Goal: Browse casually: Explore the website without a specific task or goal

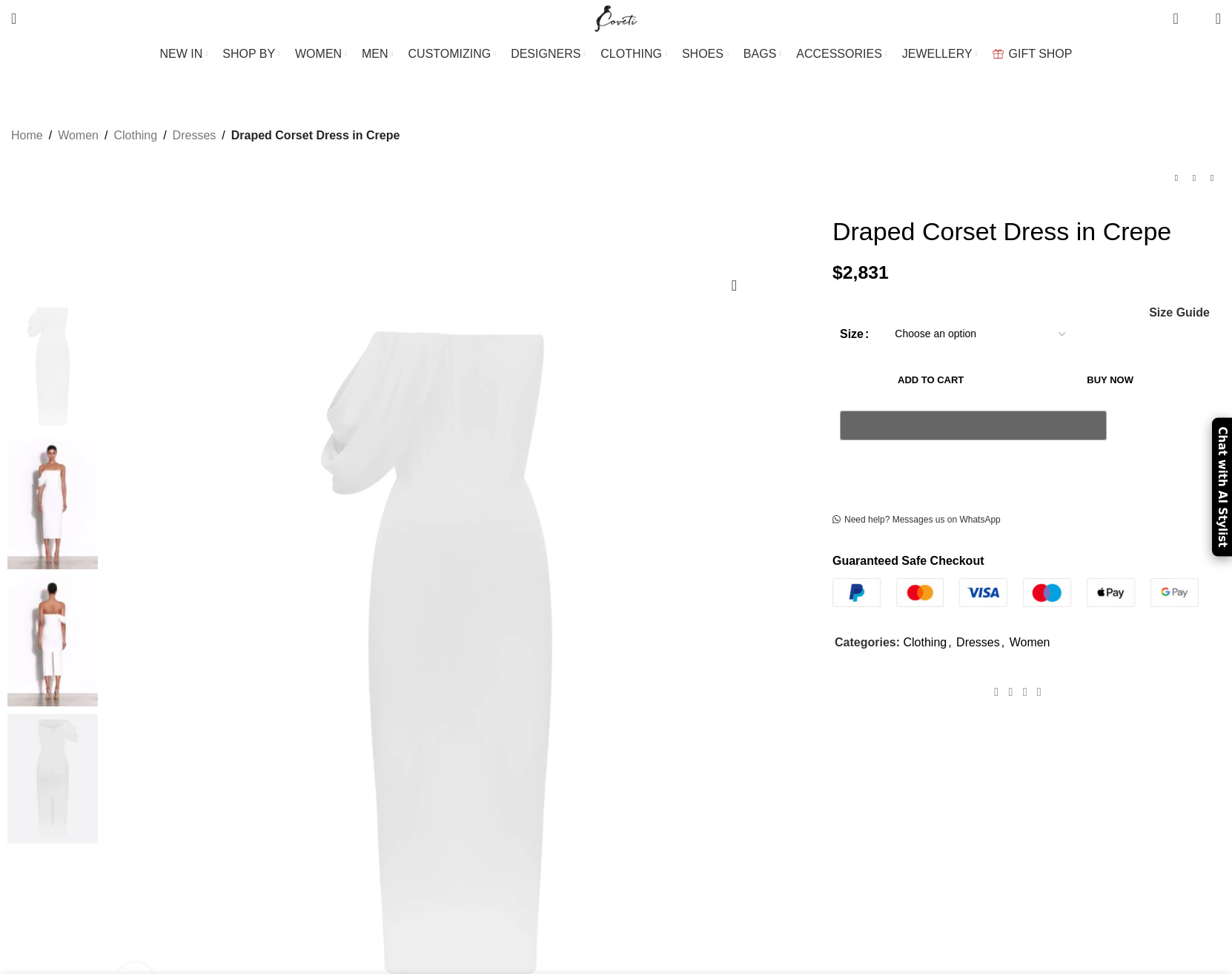
click at [98, 439] on img at bounding box center [53, 504] width 91 height 130
click at [98, 446] on img at bounding box center [53, 504] width 91 height 130
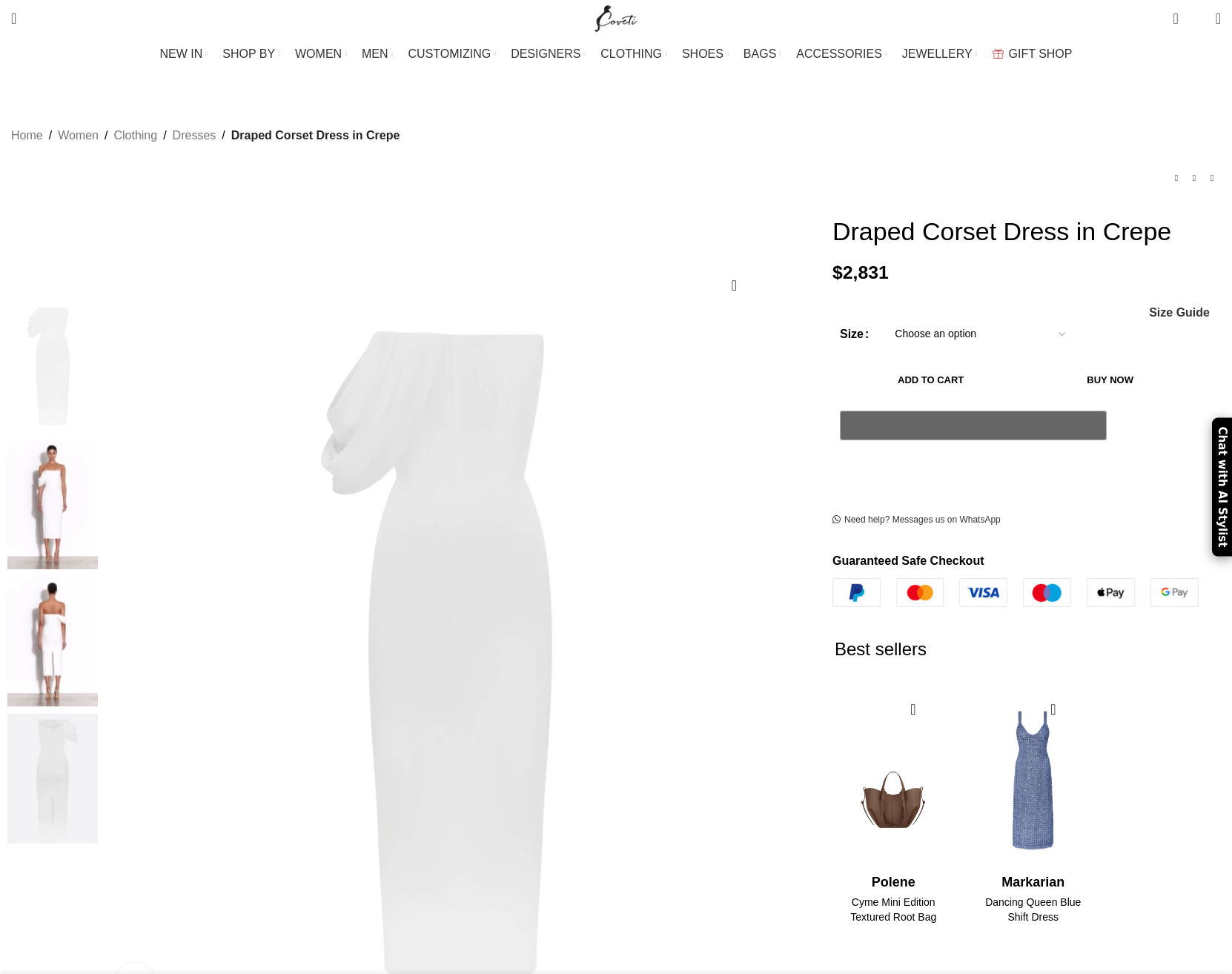
click at [98, 576] on img at bounding box center [53, 641] width 91 height 130
click at [98, 714] on img at bounding box center [53, 779] width 91 height 130
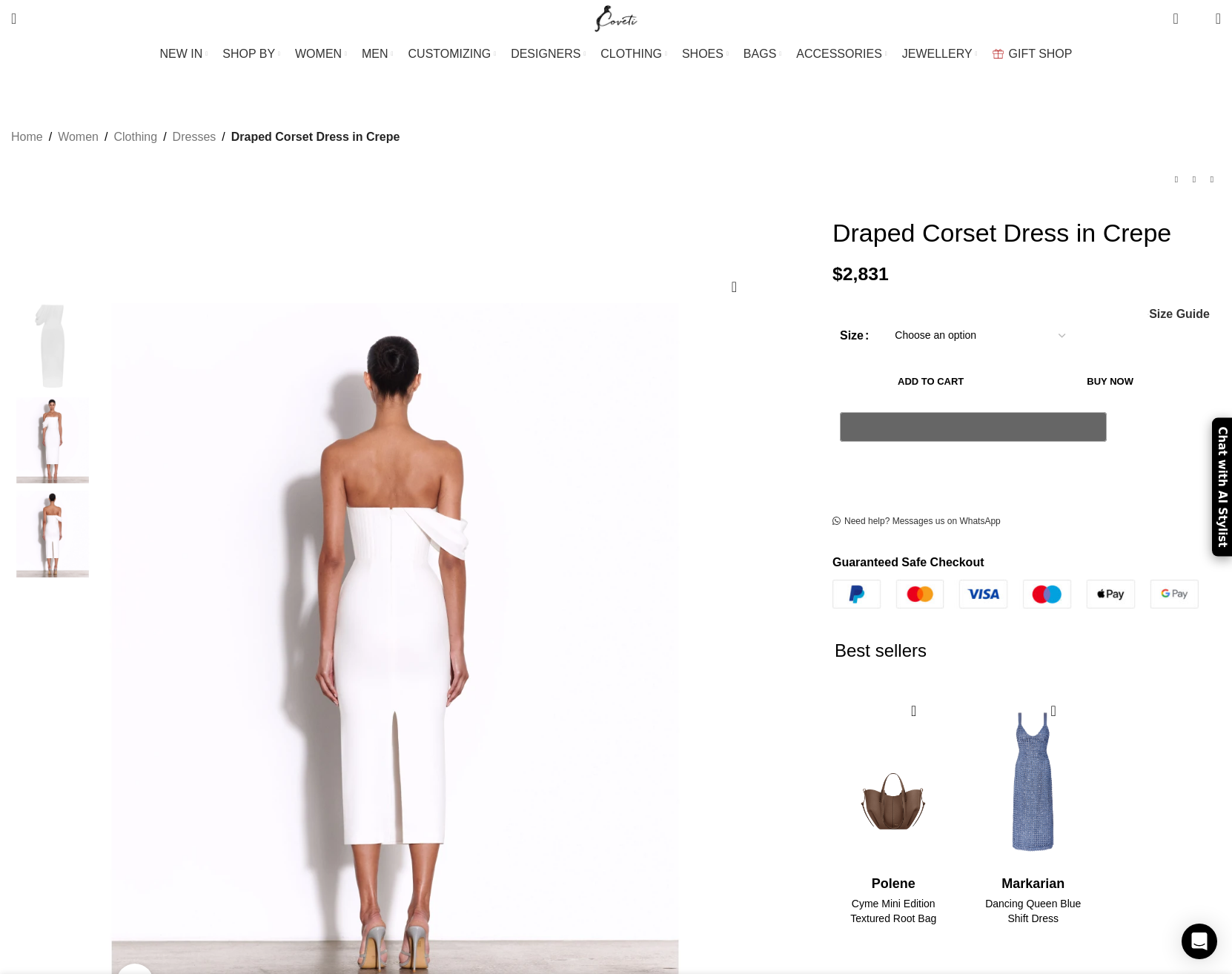
click at [98, 325] on img "1 / 4" at bounding box center [53, 346] width 91 height 87
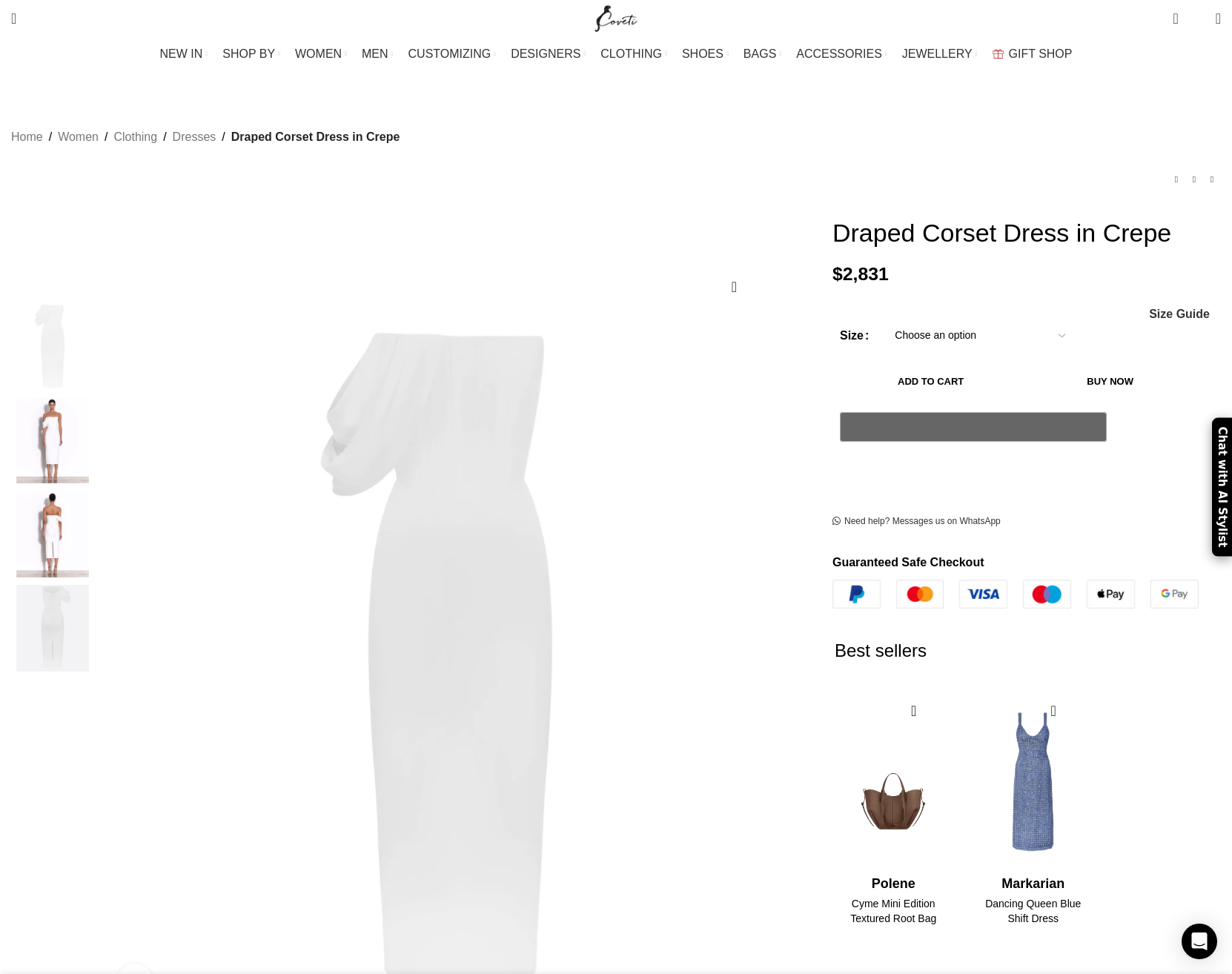
click at [98, 436] on img "2 / 4" at bounding box center [53, 440] width 91 height 87
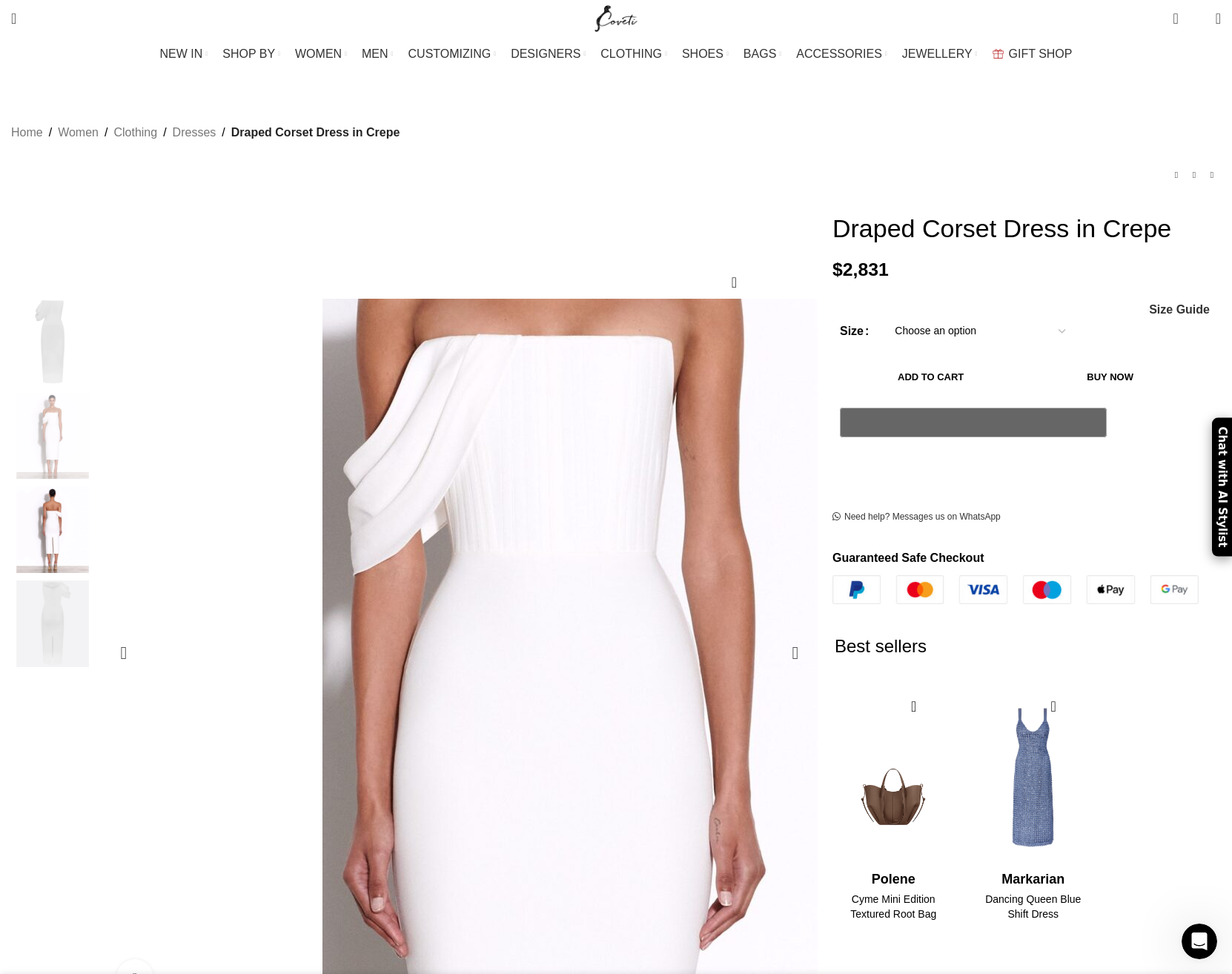
scroll to position [0, 469]
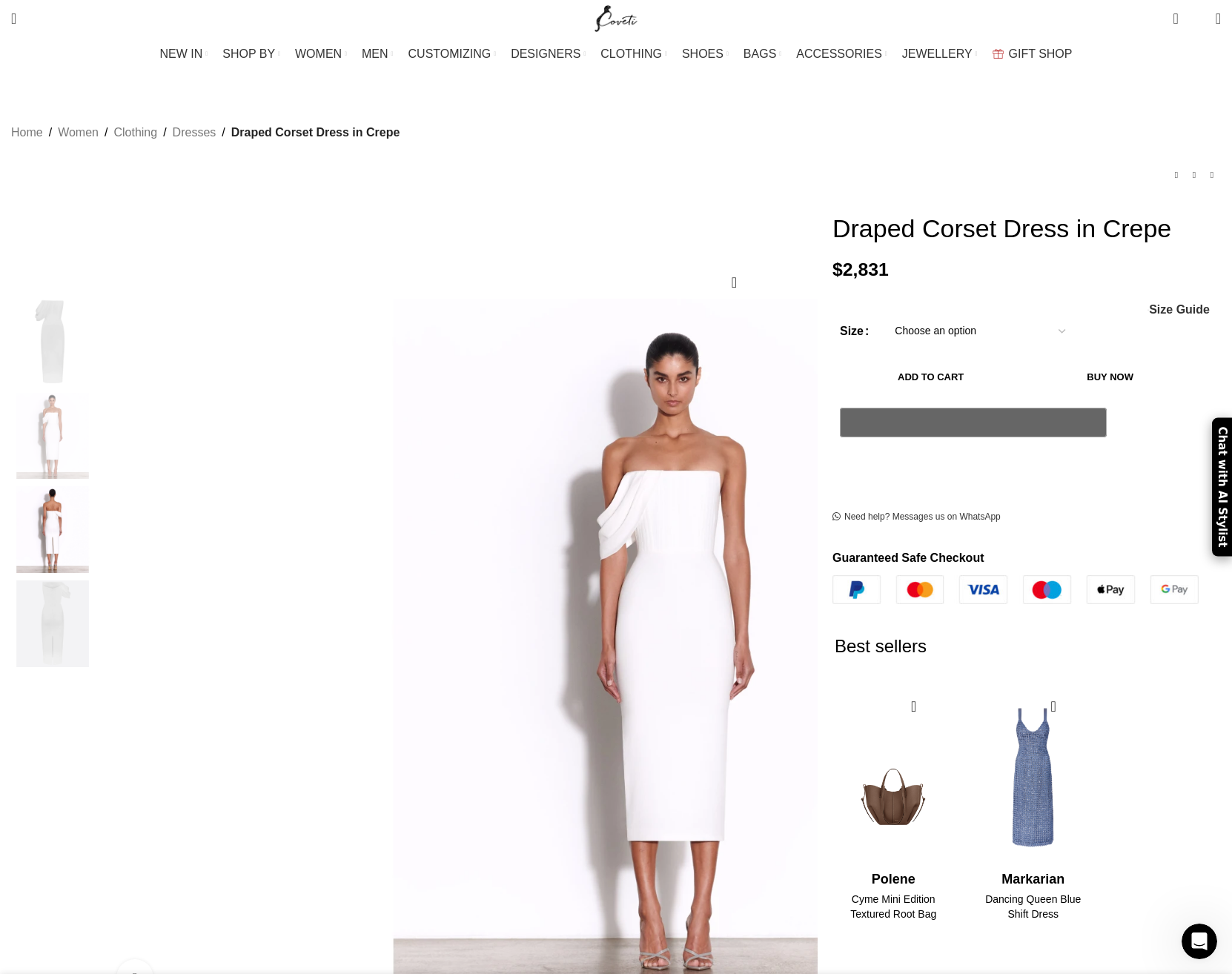
click at [98, 322] on img "1 / 4" at bounding box center [53, 342] width 91 height 87
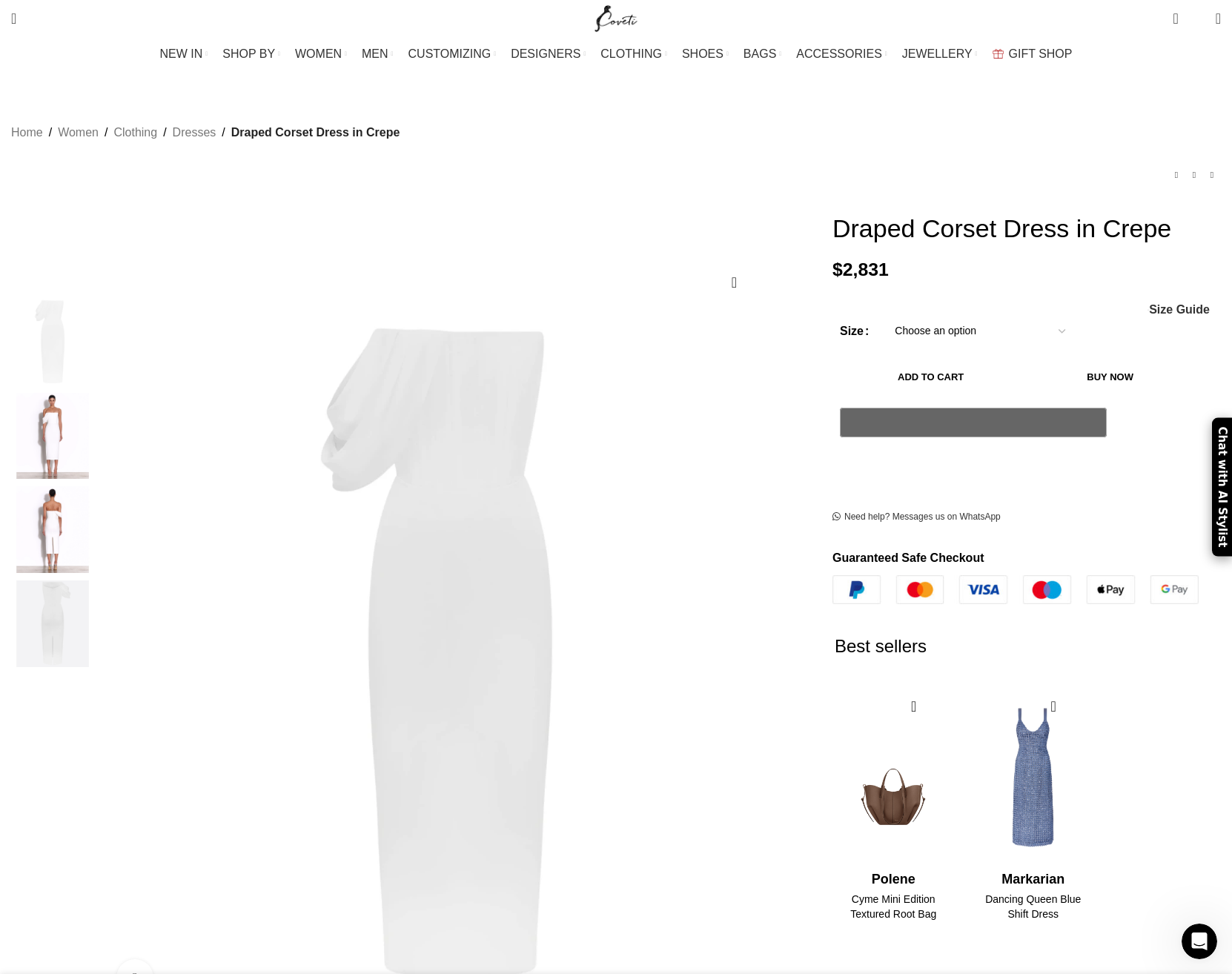
click at [98, 430] on img "2 / 4" at bounding box center [53, 436] width 91 height 87
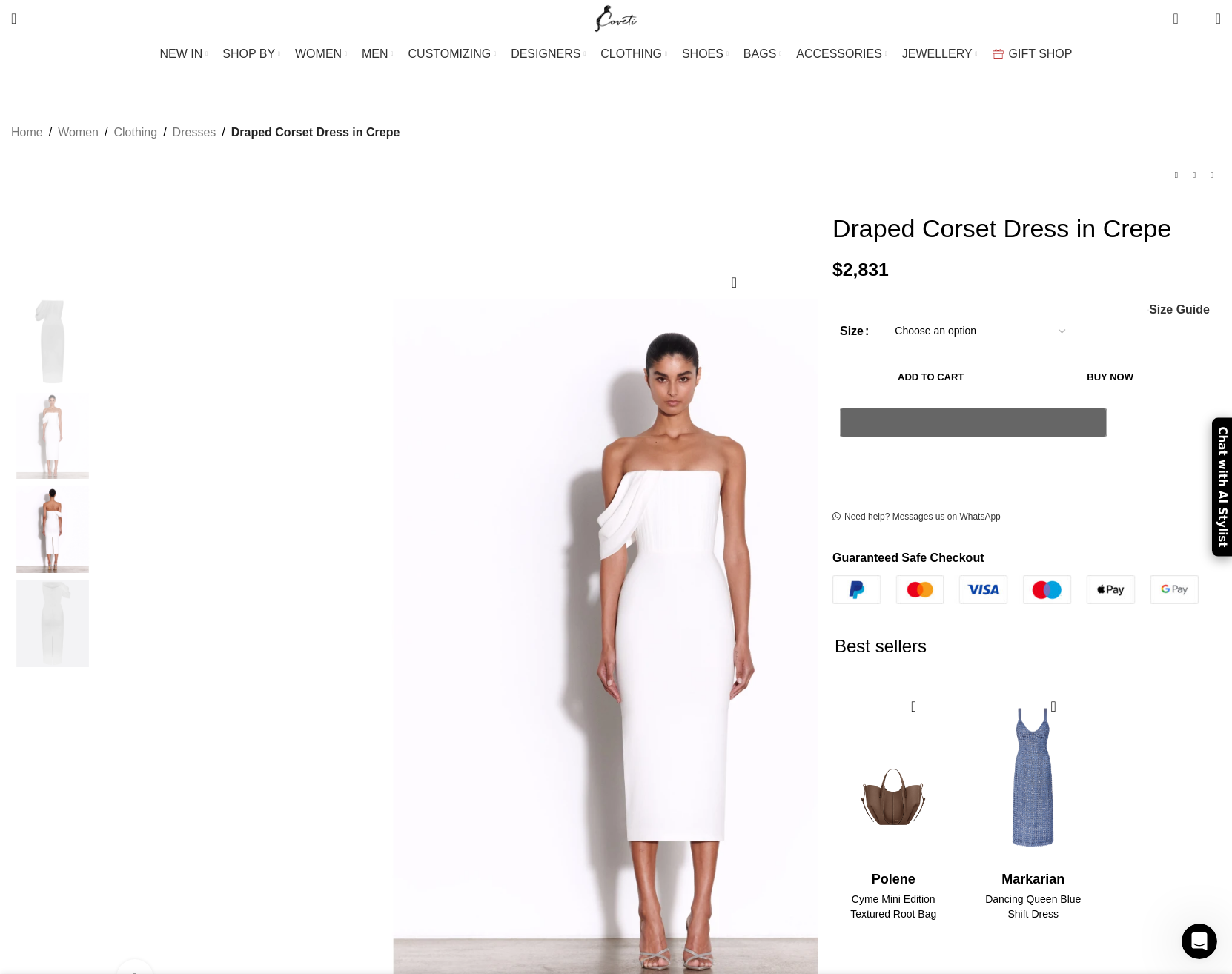
scroll to position [0, 625]
